Goal: Task Accomplishment & Management: Use online tool/utility

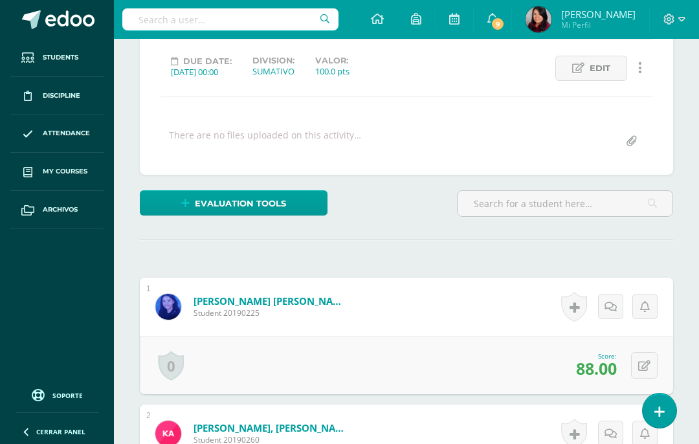
scroll to position [173, 0]
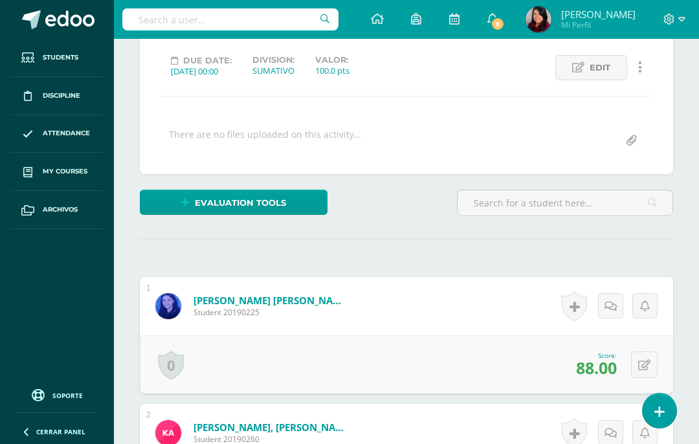
click at [67, 168] on span "My courses" at bounding box center [65, 171] width 45 height 10
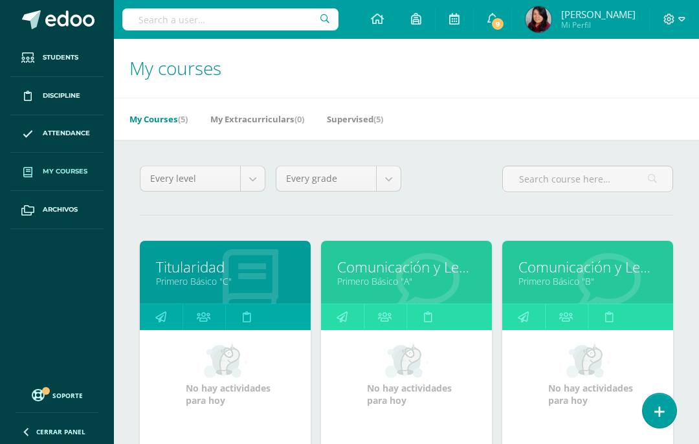
click at [412, 287] on link "Primero Básico "A"" at bounding box center [406, 281] width 138 height 12
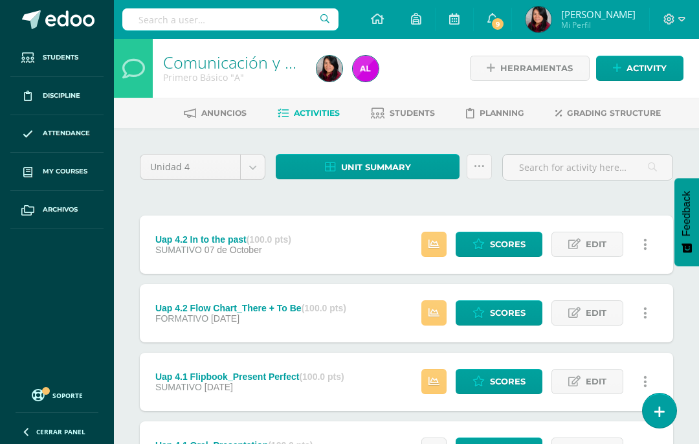
click at [389, 165] on span "Unit summary" at bounding box center [376, 167] width 70 height 24
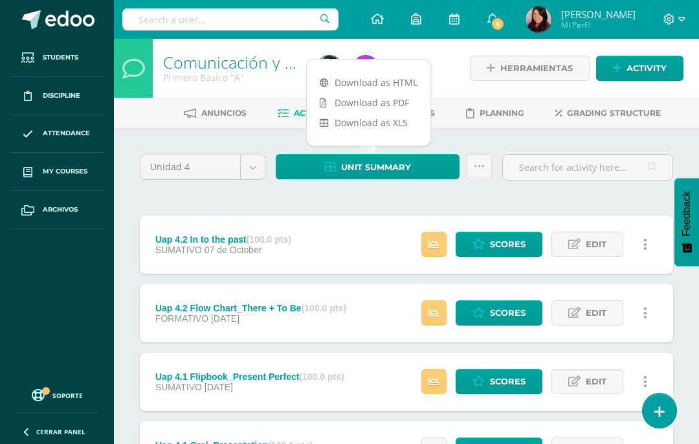
click at [368, 80] on link "Download as HTML" at bounding box center [369, 82] width 124 height 20
